Goal: Information Seeking & Learning: Learn about a topic

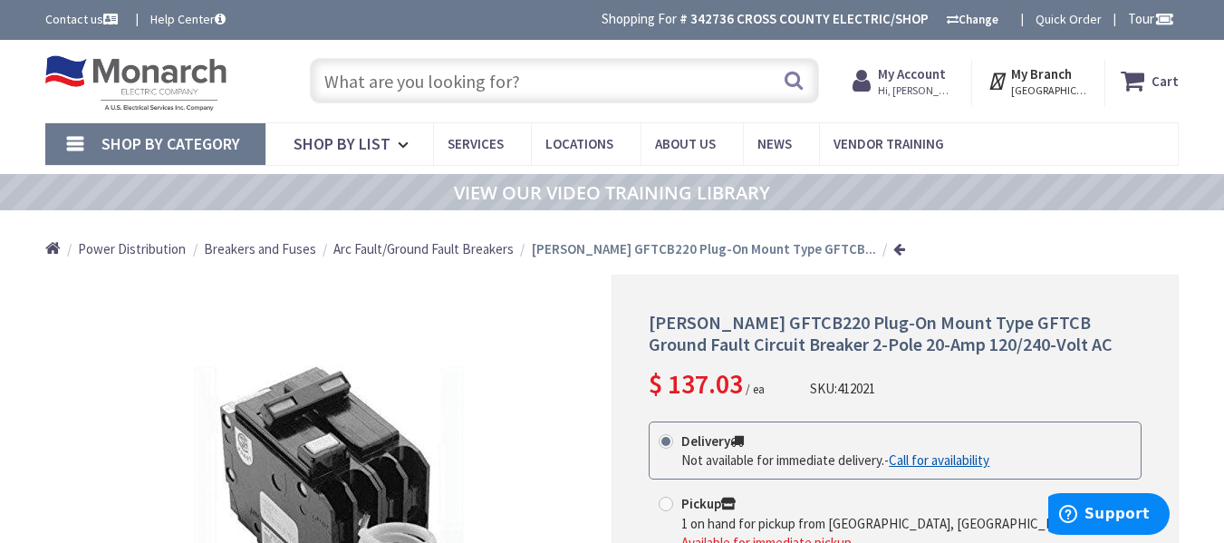
click at [520, 82] on input "text" at bounding box center [564, 80] width 509 height 45
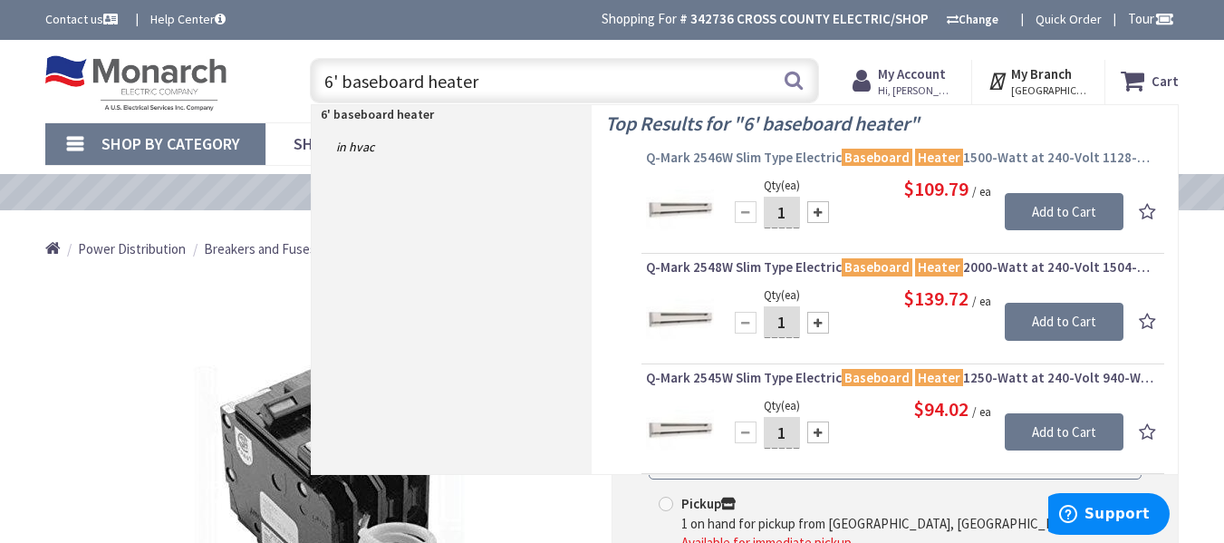
type input "6' baseboard heater"
click at [731, 159] on span "Q-Mark 2546W Slim Type Electric Baseboard Heater 1500-Watt at 240-Volt 1128-Wat…" at bounding box center [903, 158] width 514 height 18
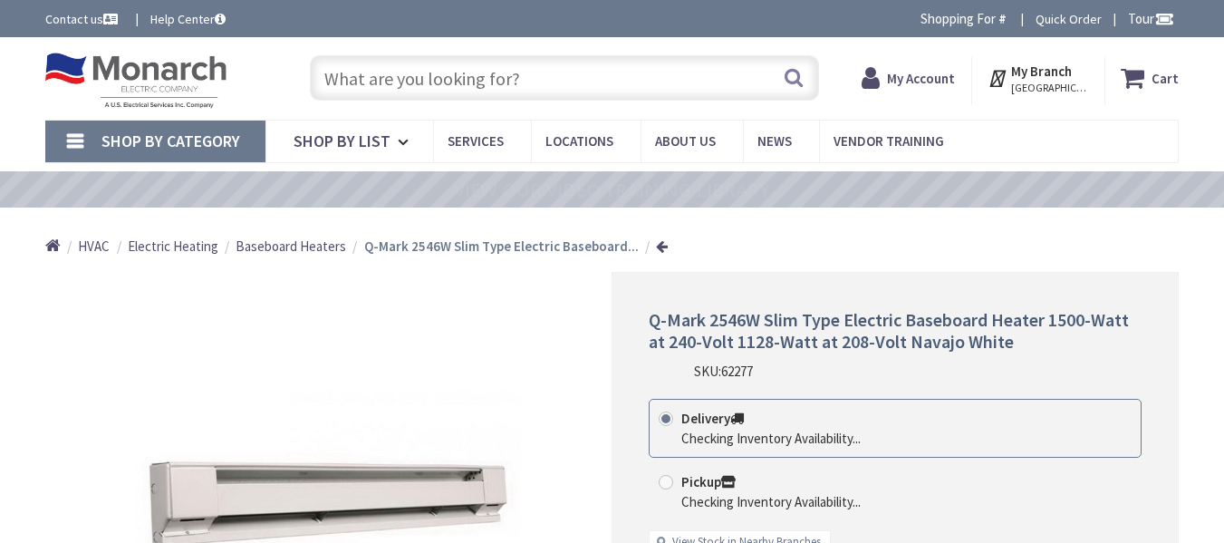
type input "[GEOGRAPHIC_DATA], [GEOGRAPHIC_DATA]"
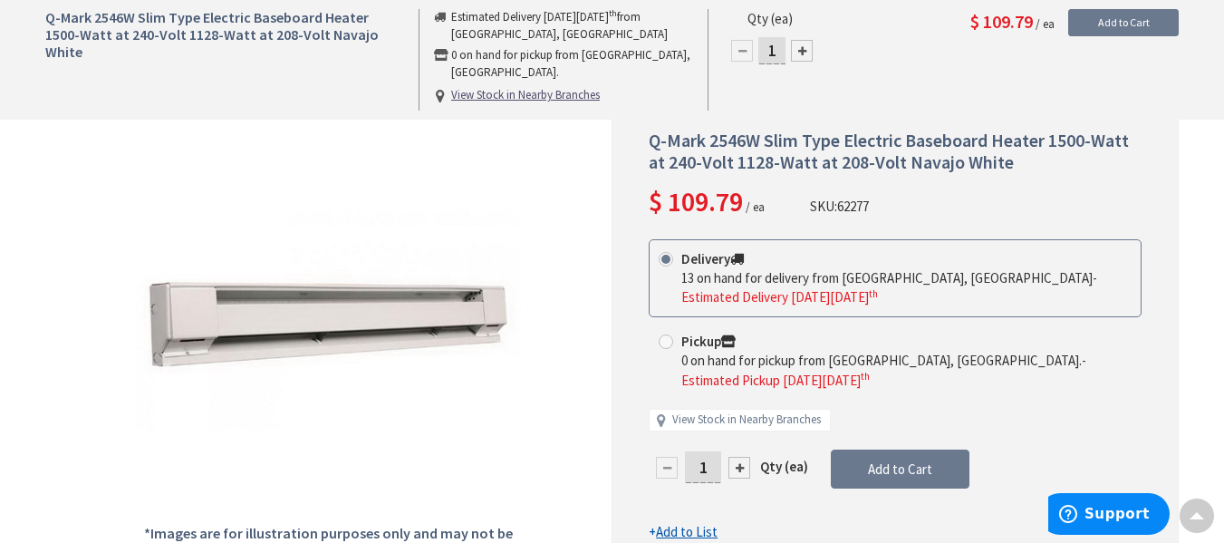
scroll to position [181, 0]
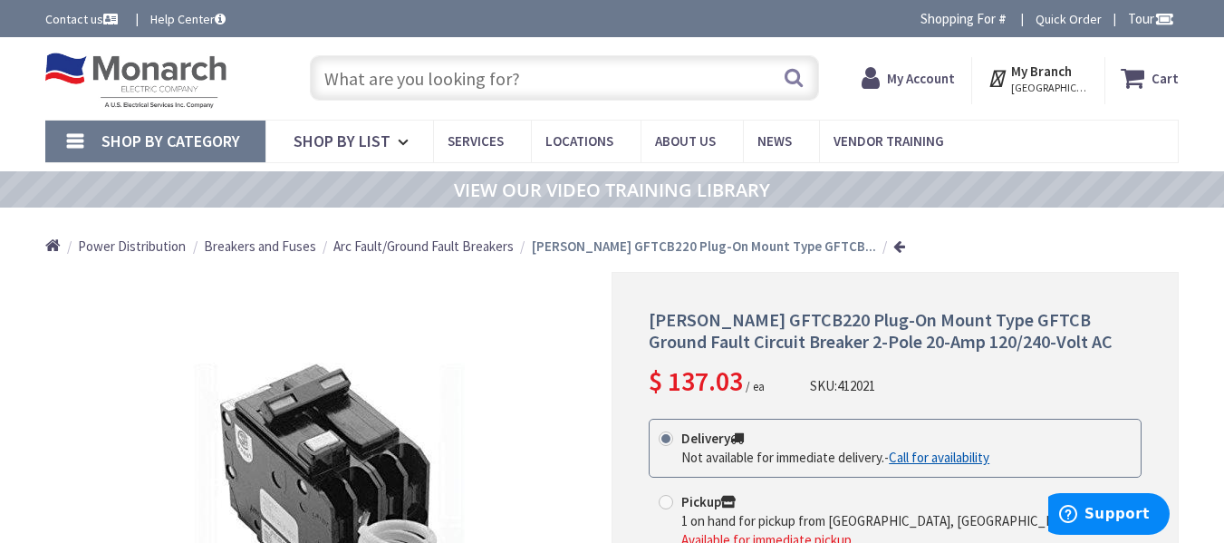
click at [464, 78] on input "text" at bounding box center [564, 77] width 509 height 45
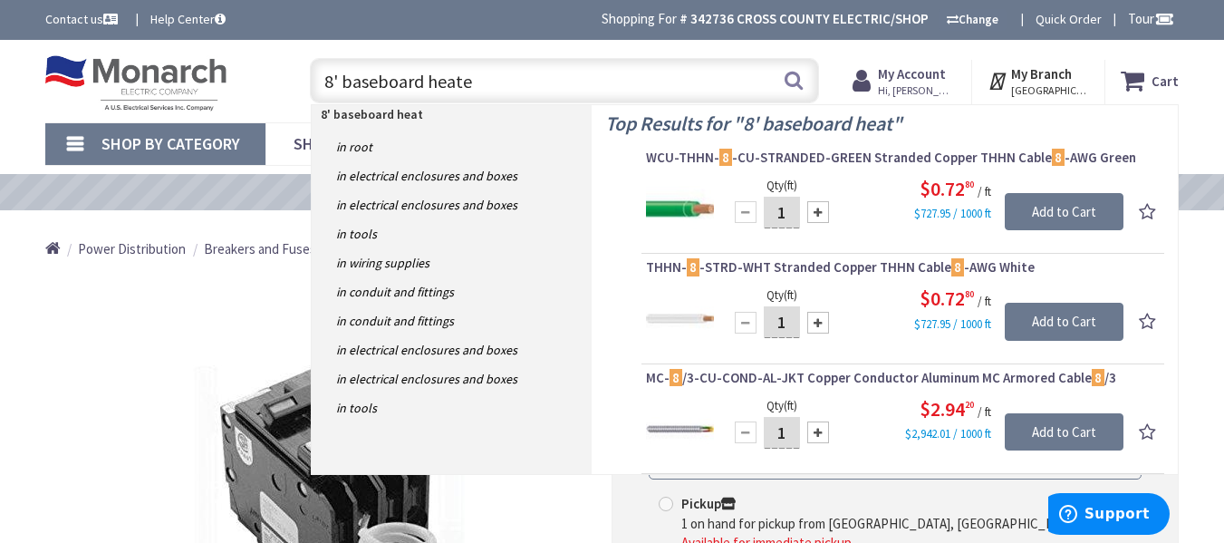
type input "8' baseboard heater"
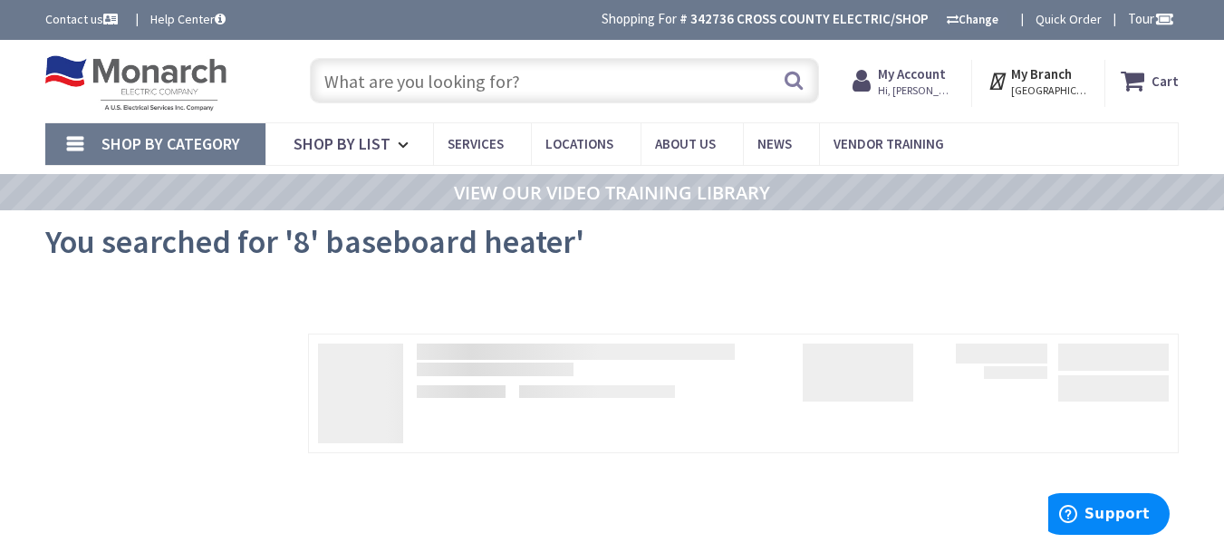
click at [454, 83] on input "text" at bounding box center [564, 80] width 509 height 45
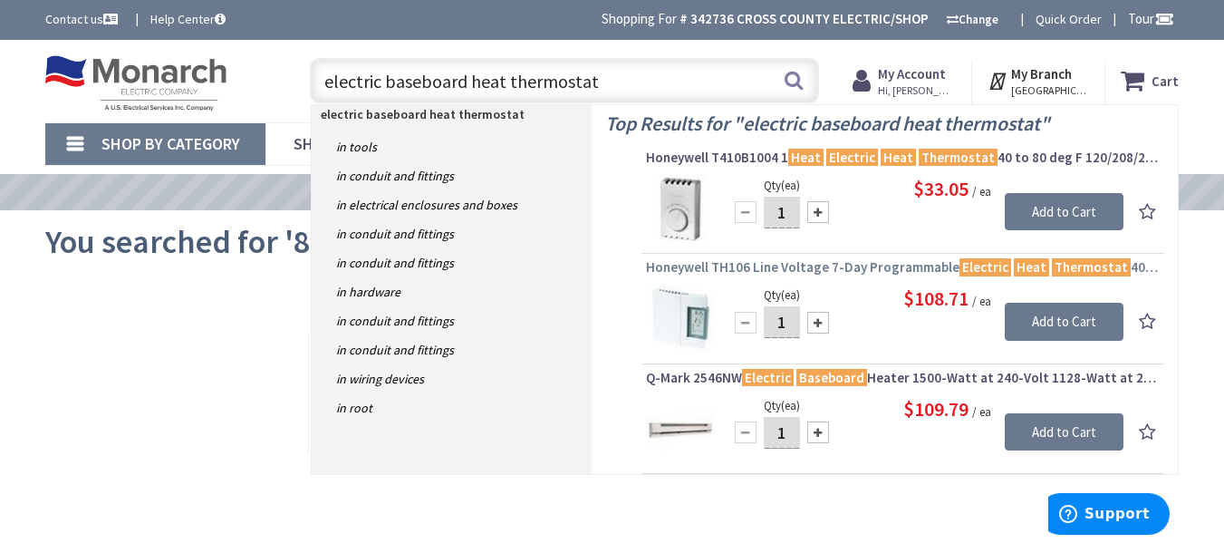
type input "electric baseboard heat thermostat"
click at [782, 268] on span "Honeywell TH106 Line Voltage 7-Day Programmable Electric Heat Thermostat 40 to …" at bounding box center [903, 267] width 514 height 18
